Goal: Information Seeking & Learning: Learn about a topic

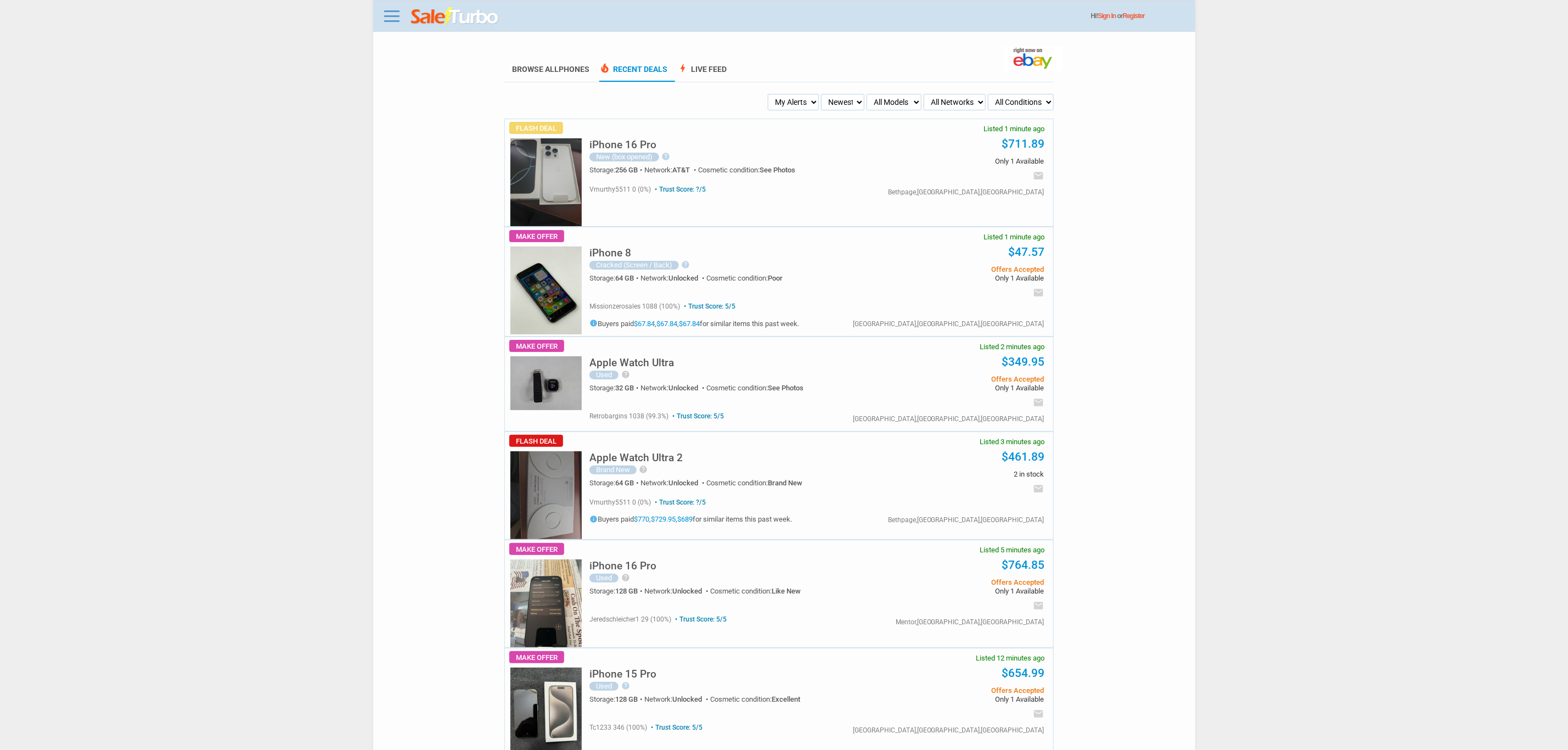
click at [791, 104] on select "My Alerts All Deals BIN Only w/ Offers Only" at bounding box center [793, 102] width 51 height 17
select select "flash_bin"
click at [769, 94] on select "My Alerts All Deals BIN Only w/ Offers Only" at bounding box center [793, 102] width 51 height 17
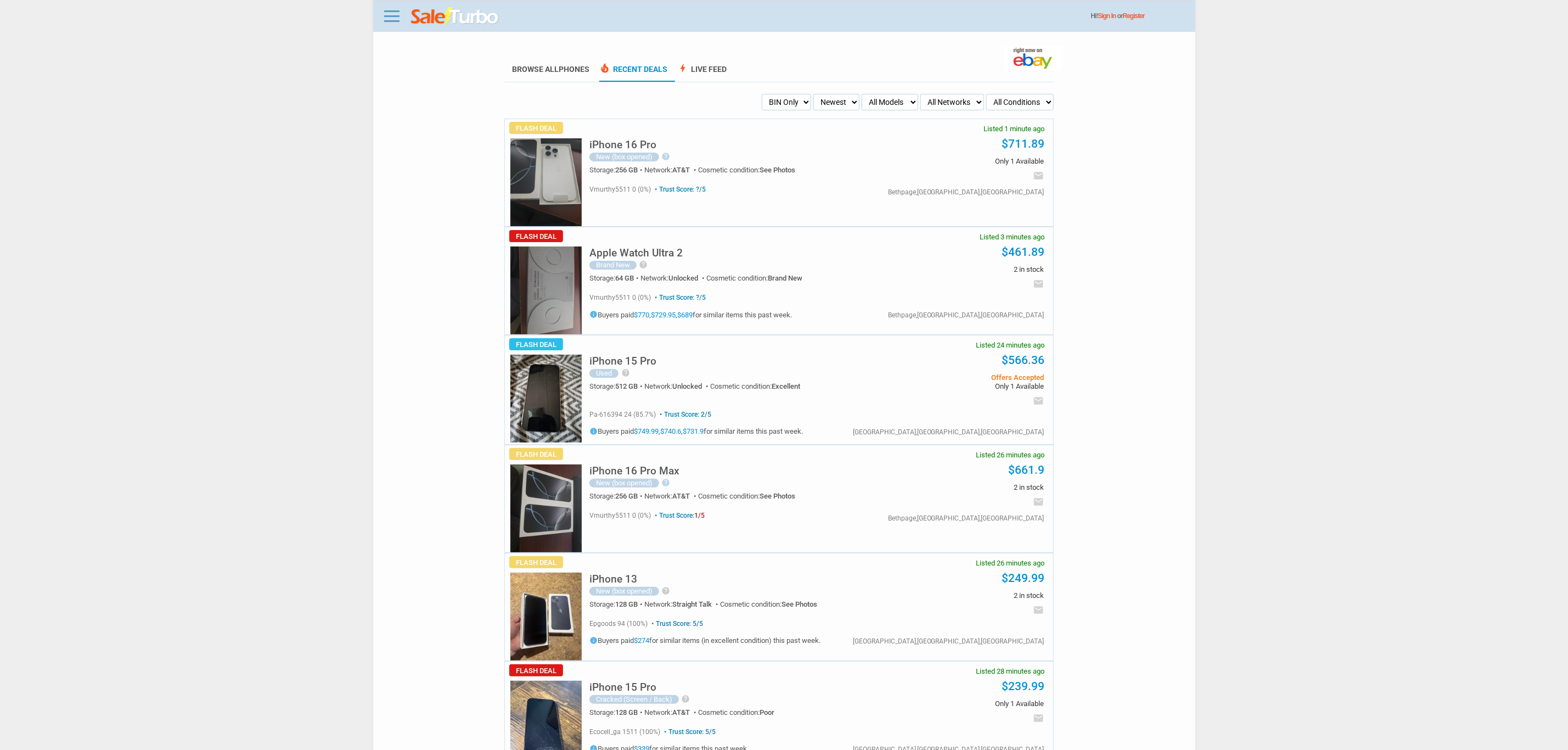
click at [519, 299] on img at bounding box center [546, 290] width 71 height 88
click at [830, 121] on div "iPhone 16 Pro New (box opened) help open box never been used locked with att wi…" at bounding box center [816, 149] width 455 height 60
click at [834, 108] on select "Newest Oldest Sold Fastest Savvy Buyers Price (Low - High) Price (High - Low)" at bounding box center [836, 102] width 46 height 17
click at [866, 96] on select "All Models Apple Watch Ultra 2 Apple Watch Ultra iPhone 16 Pro Max iPhone 16 Pr…" at bounding box center [889, 102] width 57 height 17
select select "iPhone 16 Pro Max"
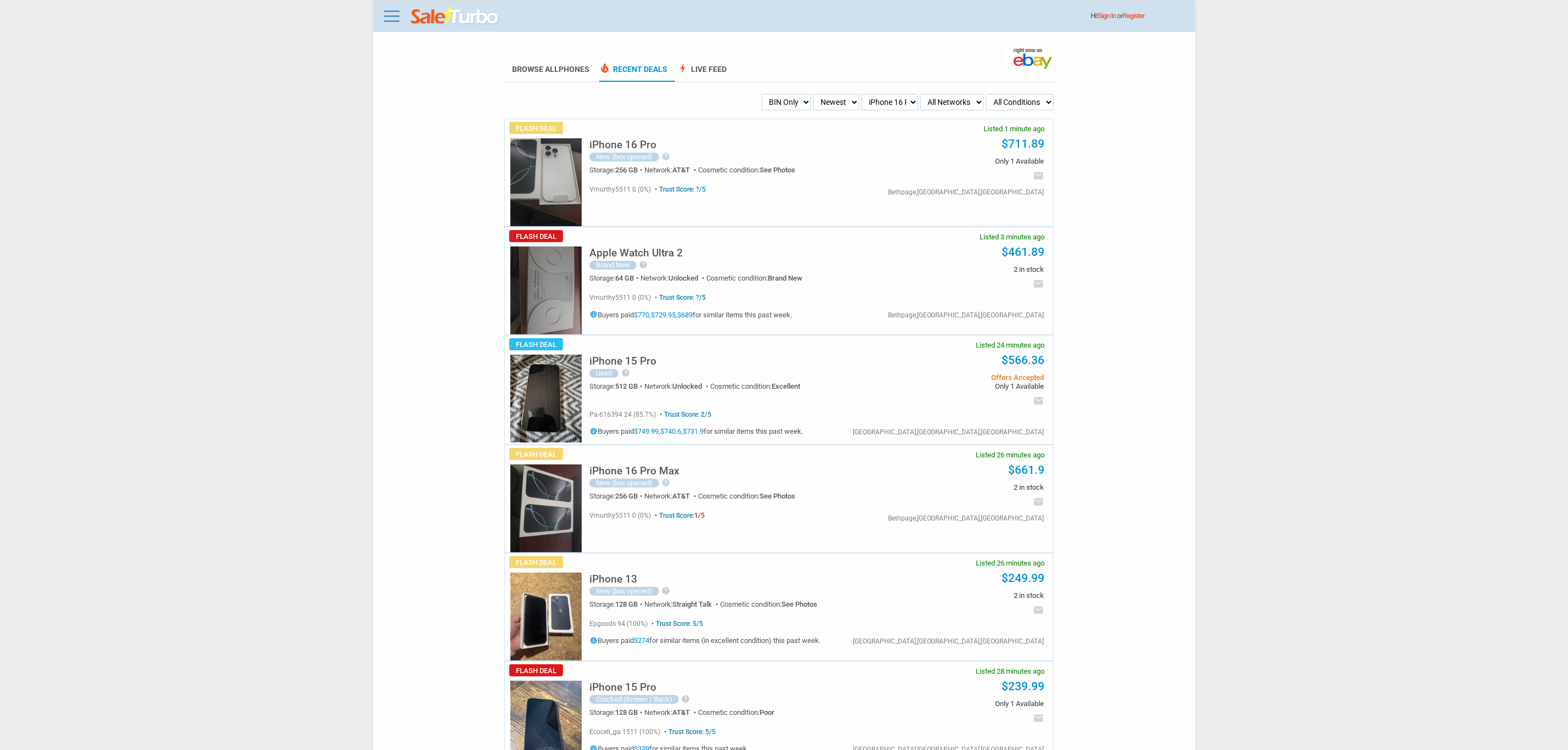
click at [861, 94] on select "All Models Apple Watch Ultra 2 Apple Watch Ultra iPhone 16 Pro Max iPhone 16 Pr…" at bounding box center [889, 102] width 57 height 17
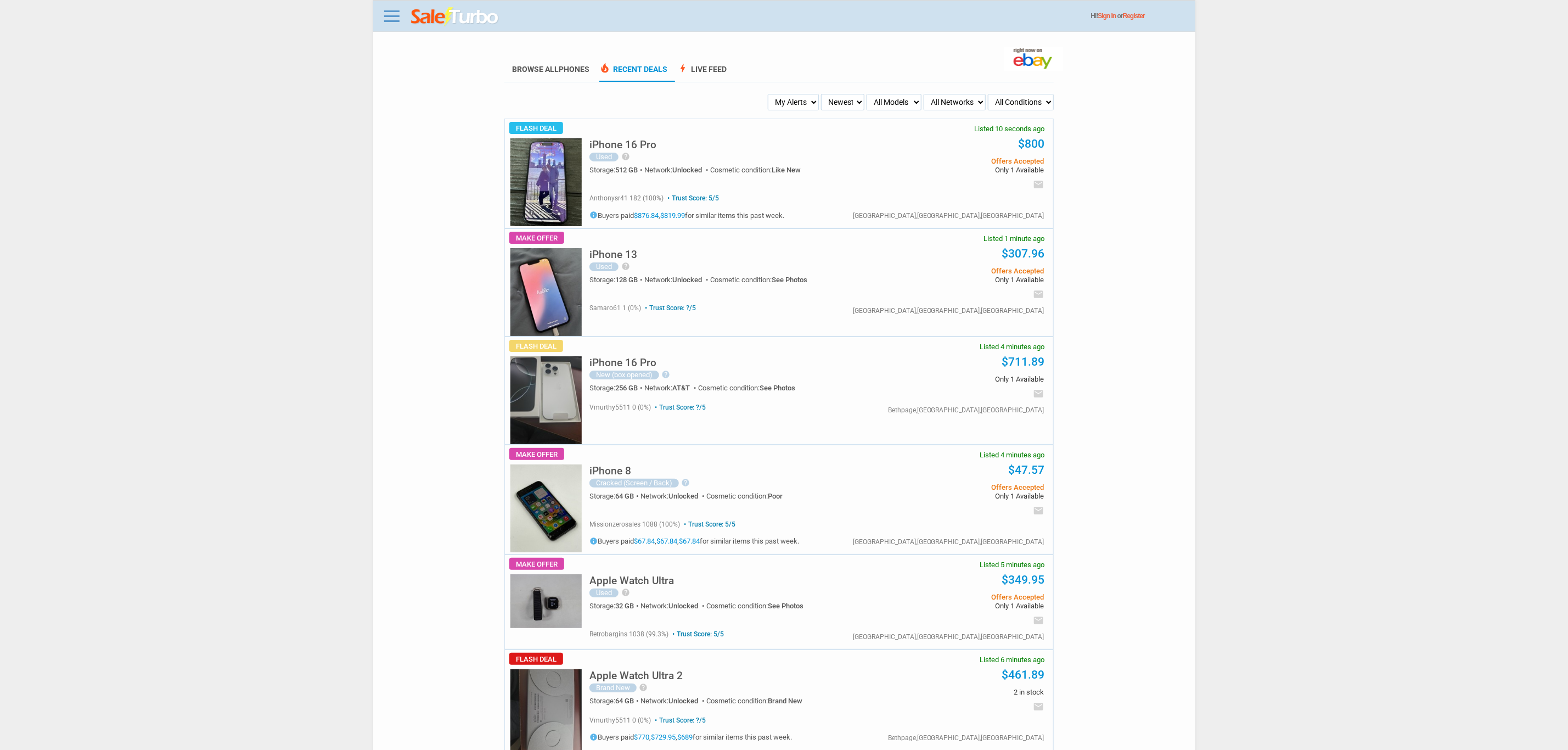
drag, startPoint x: 871, startPoint y: 61, endPoint x: 494, endPoint y: 158, distance: 389.3
drag, startPoint x: 494, startPoint y: 158, endPoint x: 813, endPoint y: 123, distance: 320.9
click at [789, 149] on div "iPhone 16 Pro Used help Works 100% Storage: 512 GB Network: Like New $800 email" at bounding box center [815, 173] width 477 height 109
click at [797, 99] on select "My Alerts All Deals BIN Only w/ Offers Only" at bounding box center [793, 102] width 51 height 17
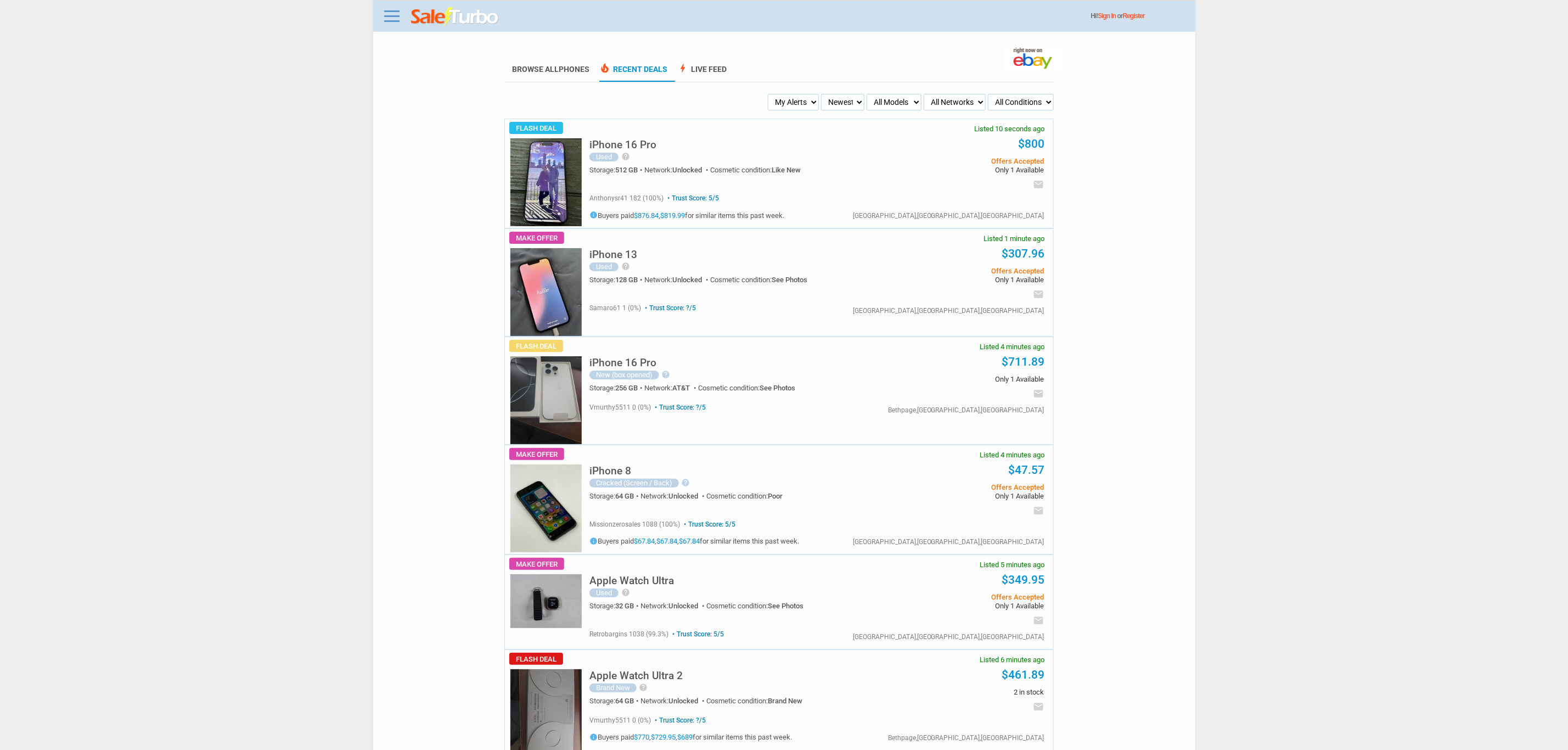
select select "flash_bin"
click at [769, 94] on select "My Alerts All Deals BIN Only w/ Offers Only" at bounding box center [793, 102] width 51 height 17
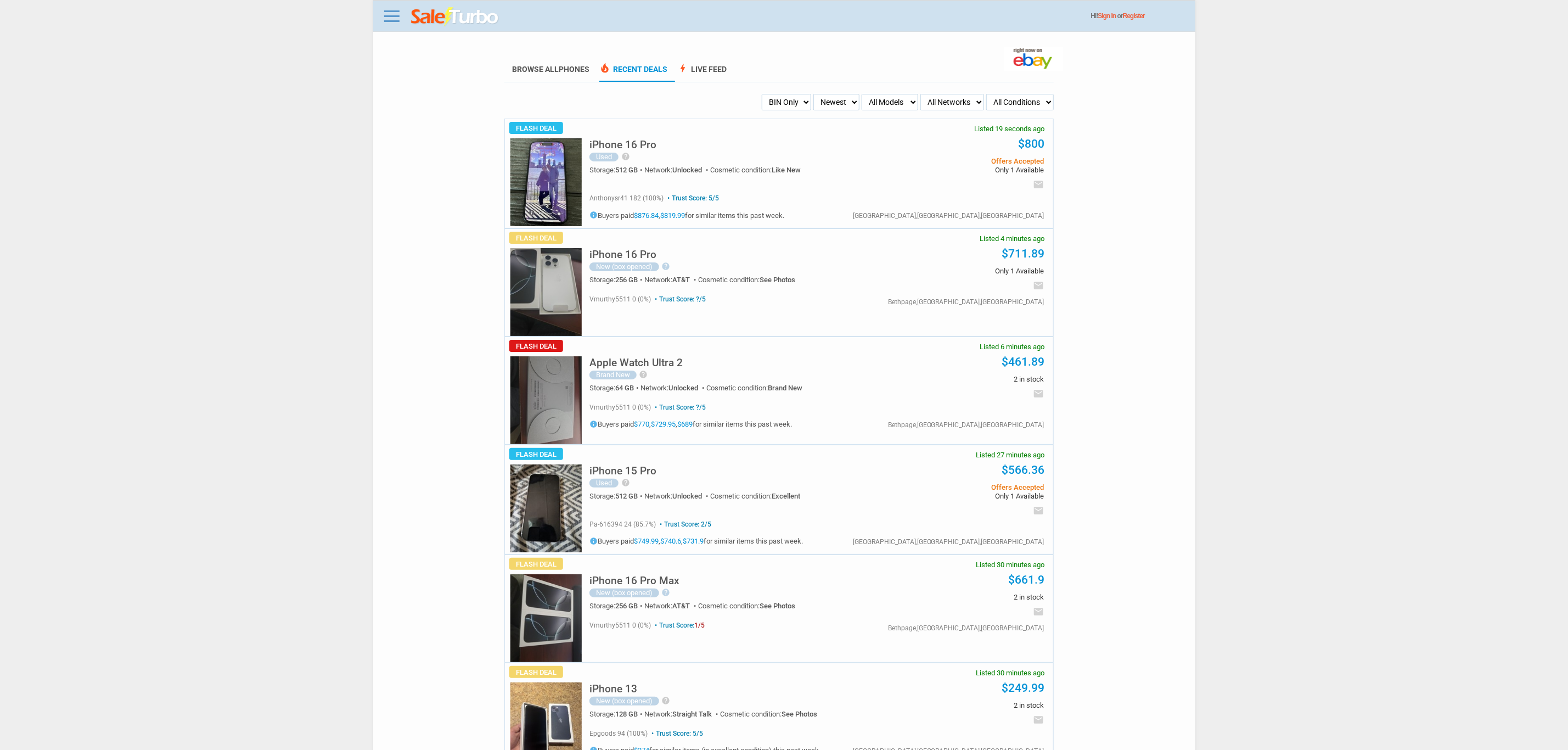
drag, startPoint x: 798, startPoint y: 300, endPoint x: 512, endPoint y: 284, distance: 286.4
click at [512, 284] on img at bounding box center [546, 292] width 71 height 88
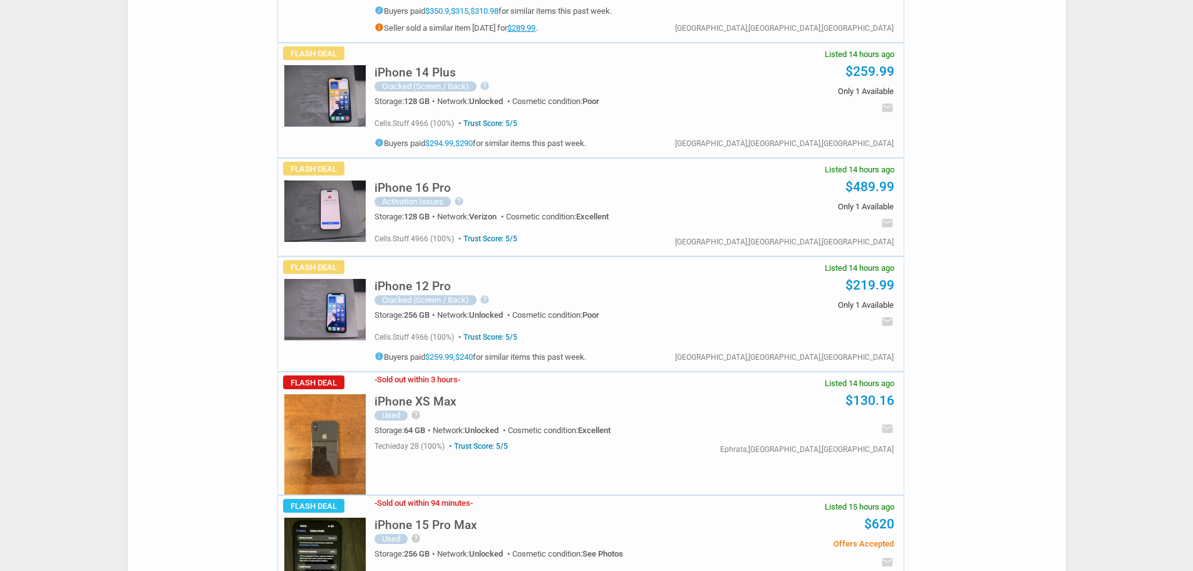
scroll to position [4169, 0]
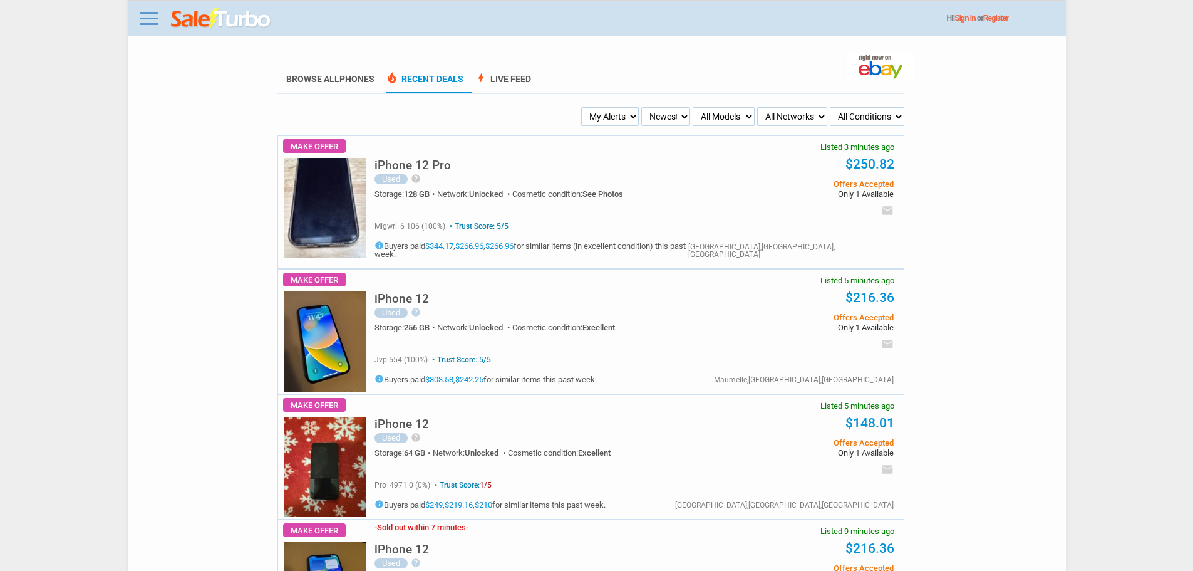
click at [618, 117] on select "My Alerts All Deals BIN Only w/ Offers Only" at bounding box center [610, 116] width 58 height 19
select select "flash_bin"
click at [583, 108] on select "My Alerts All Deals BIN Only w/ Offers Only" at bounding box center [610, 116] width 58 height 19
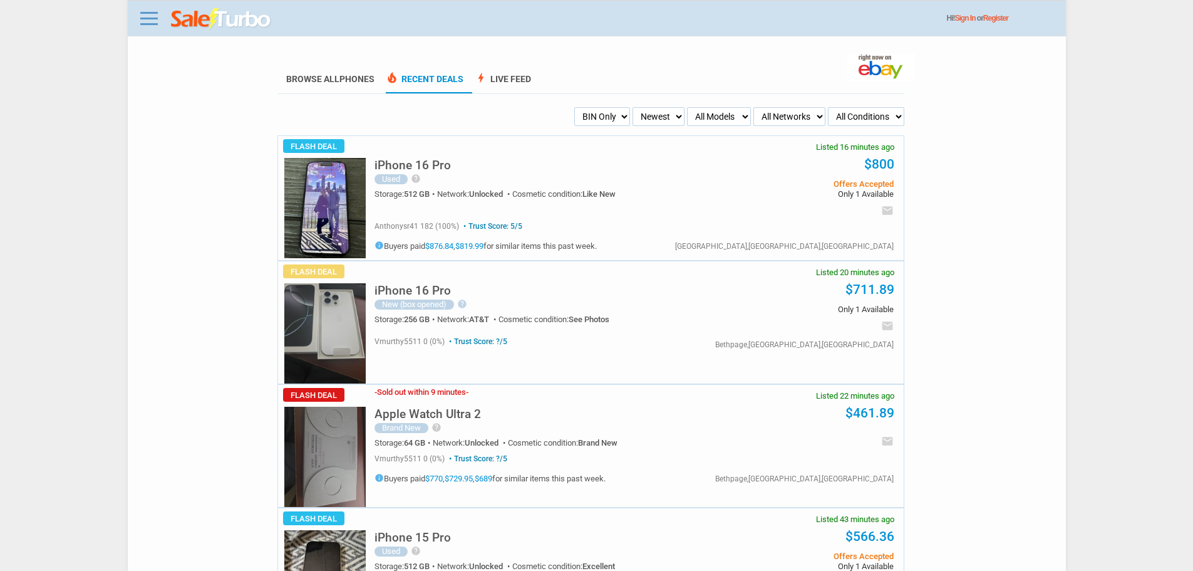
click at [584, 108] on select "My Alerts All Deals BIN Only w/ Offers Only" at bounding box center [602, 116] width 56 height 19
select select "flash_offers"
click at [574, 108] on select "My Alerts All Deals BIN Only w/ Offers Only" at bounding box center [602, 116] width 56 height 19
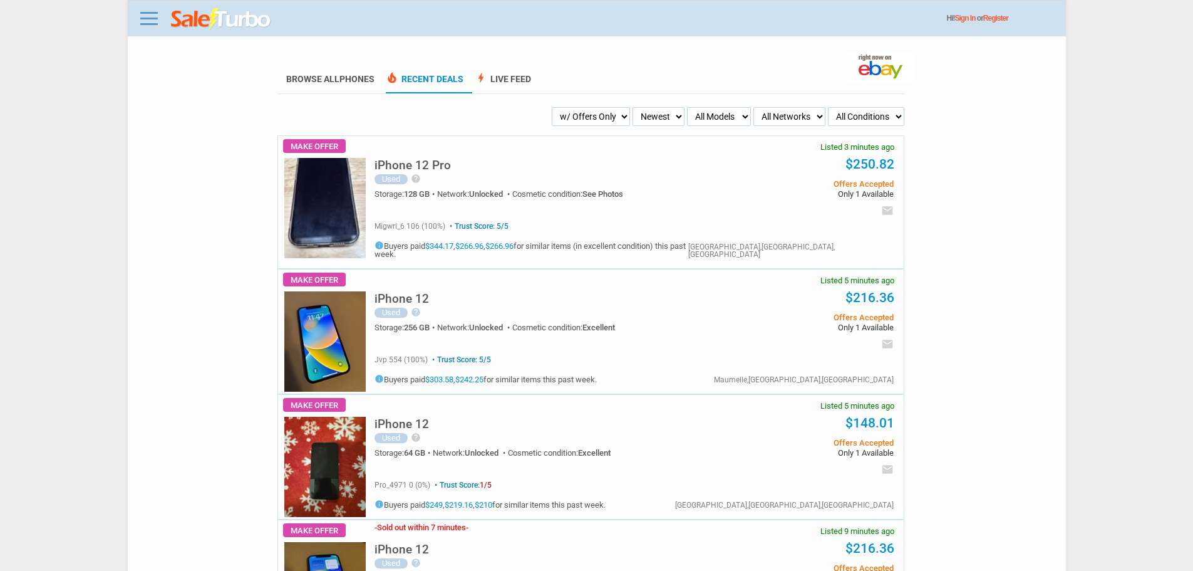
click at [573, 117] on select "My Alerts All Deals BIN Only w/ Offers Only" at bounding box center [591, 116] width 78 height 19
select select "all_deals"
click at [574, 108] on select "My Alerts All Deals BIN Only w/ Offers Only" at bounding box center [591, 116] width 78 height 19
click at [575, 122] on select "My Alerts All Deals BIN Only w/ Offers Only" at bounding box center [602, 116] width 56 height 19
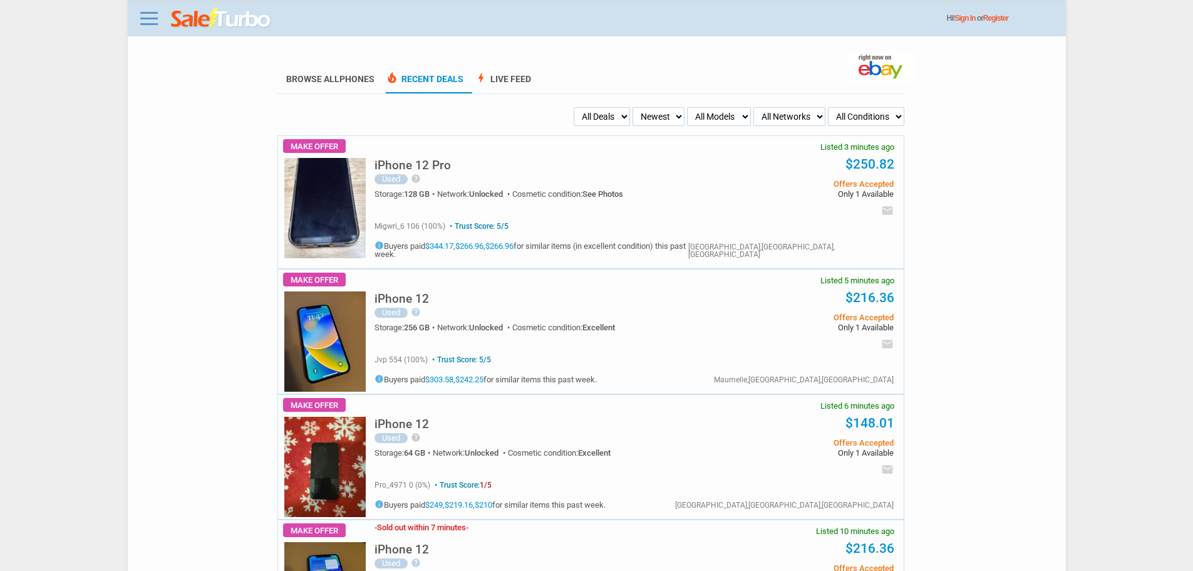
select select "flash_bin"
click at [574, 108] on select "My Alerts All Deals BIN Only w/ Offers Only" at bounding box center [602, 116] width 56 height 19
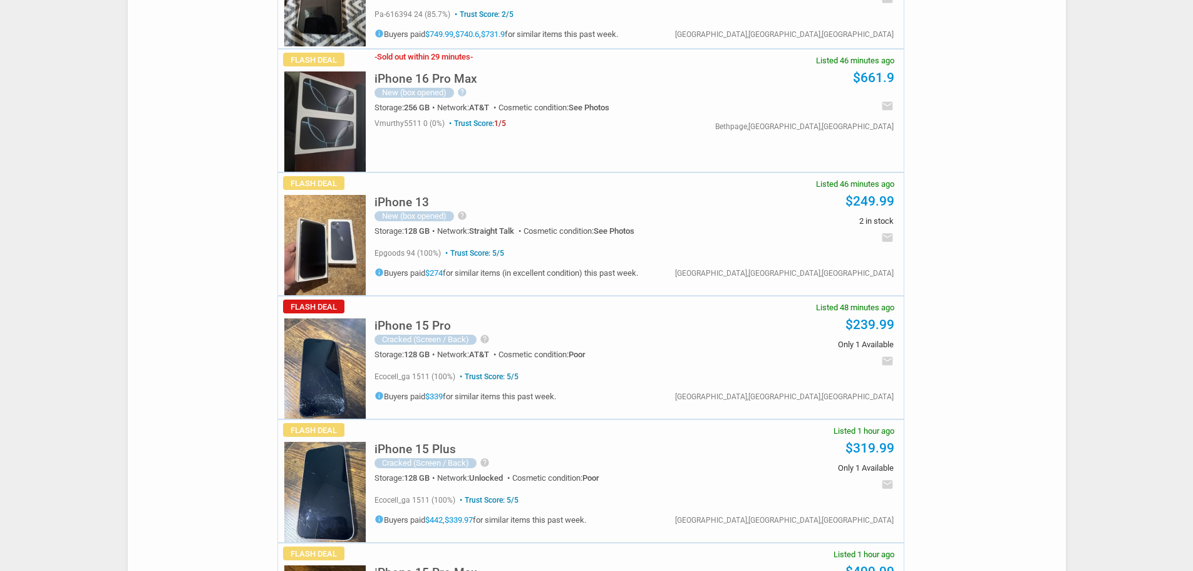
scroll to position [814, 0]
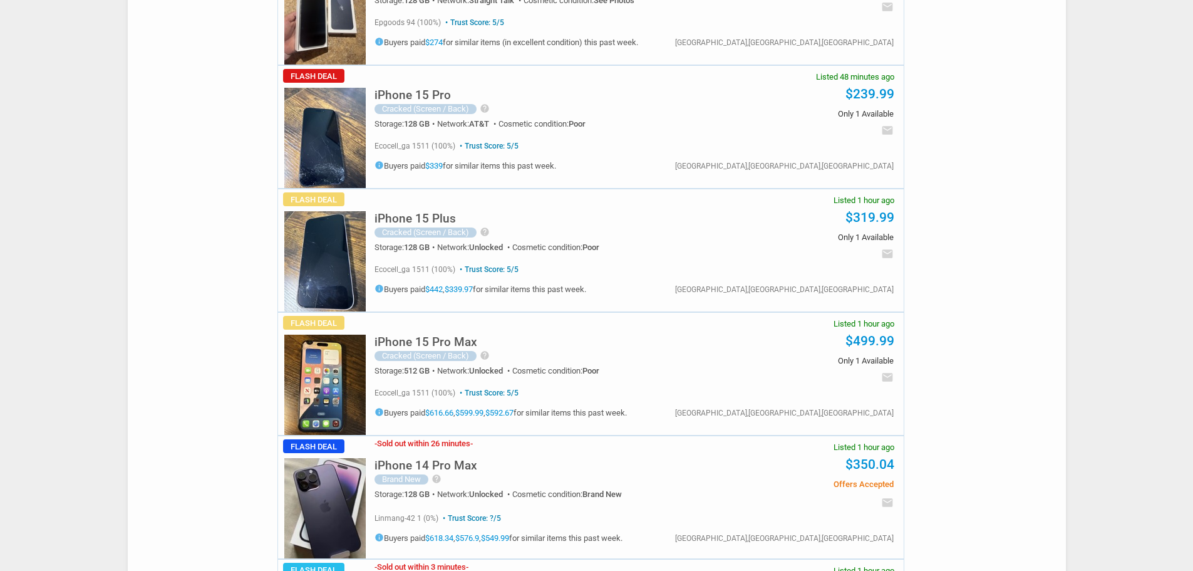
click at [405, 95] on h5 "iPhone 15 Pro" at bounding box center [413, 95] width 76 height 12
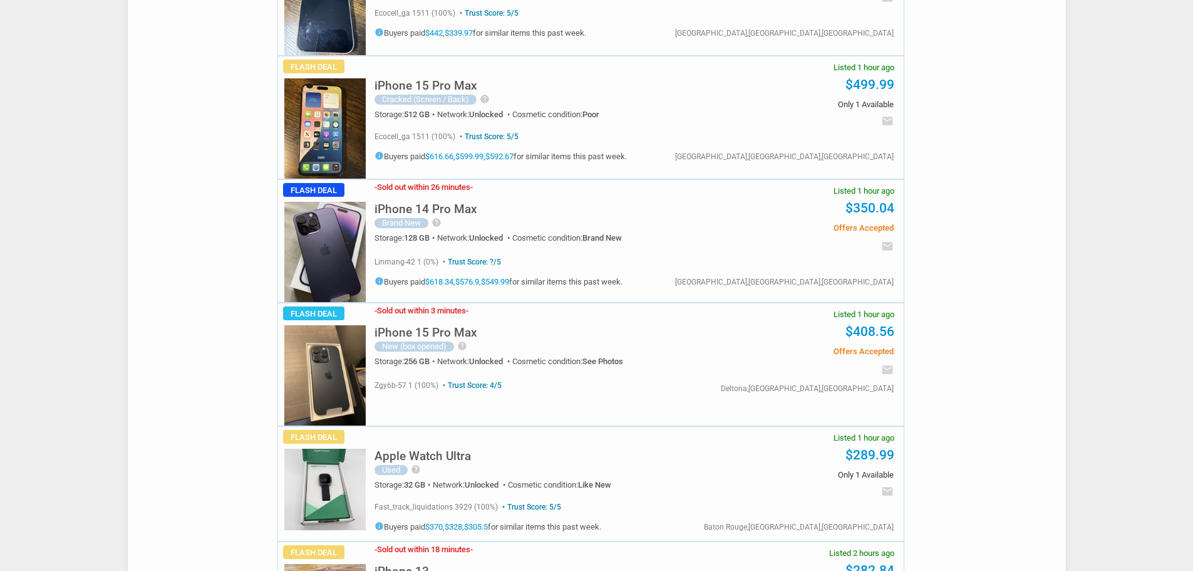
scroll to position [1128, 0]
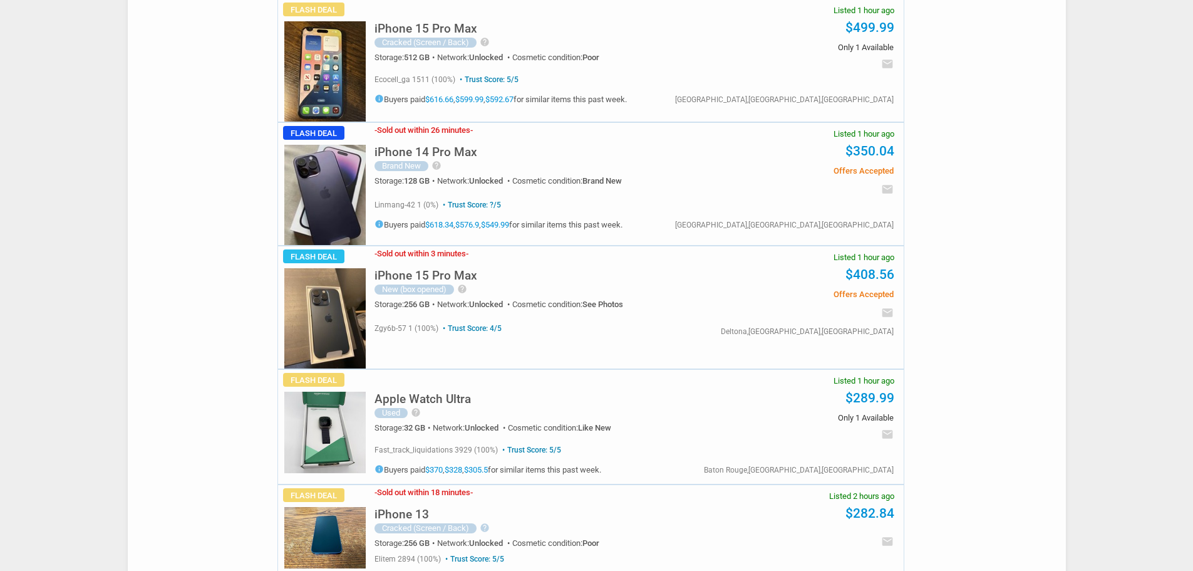
click at [341, 190] on img at bounding box center [324, 195] width 81 height 100
click at [284, 189] on link at bounding box center [324, 193] width 81 height 9
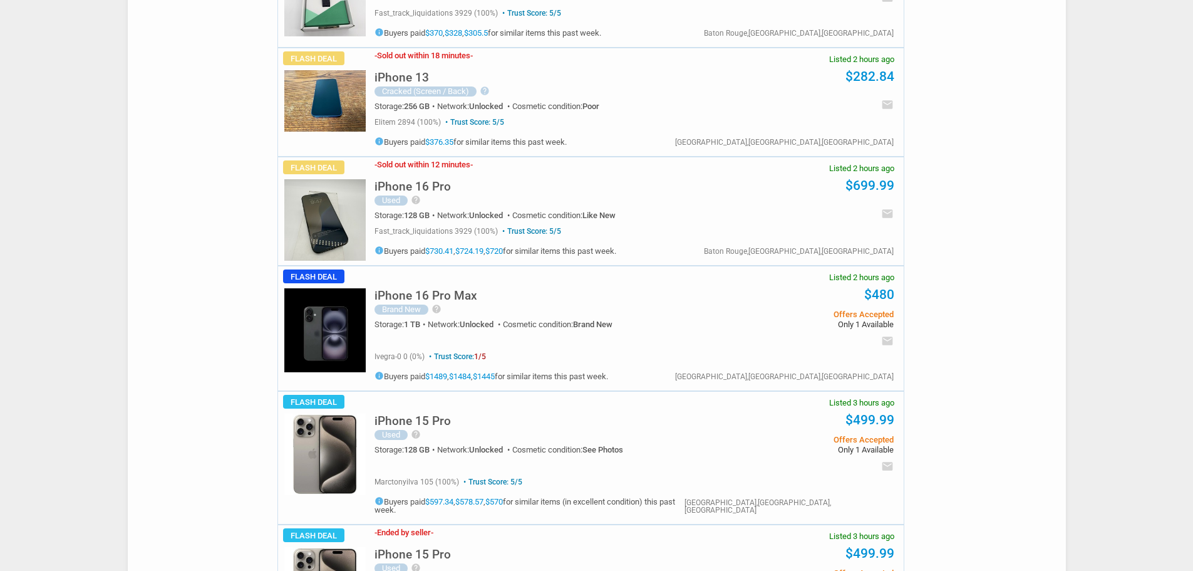
scroll to position [1566, 0]
